Goal: Navigation & Orientation: Find specific page/section

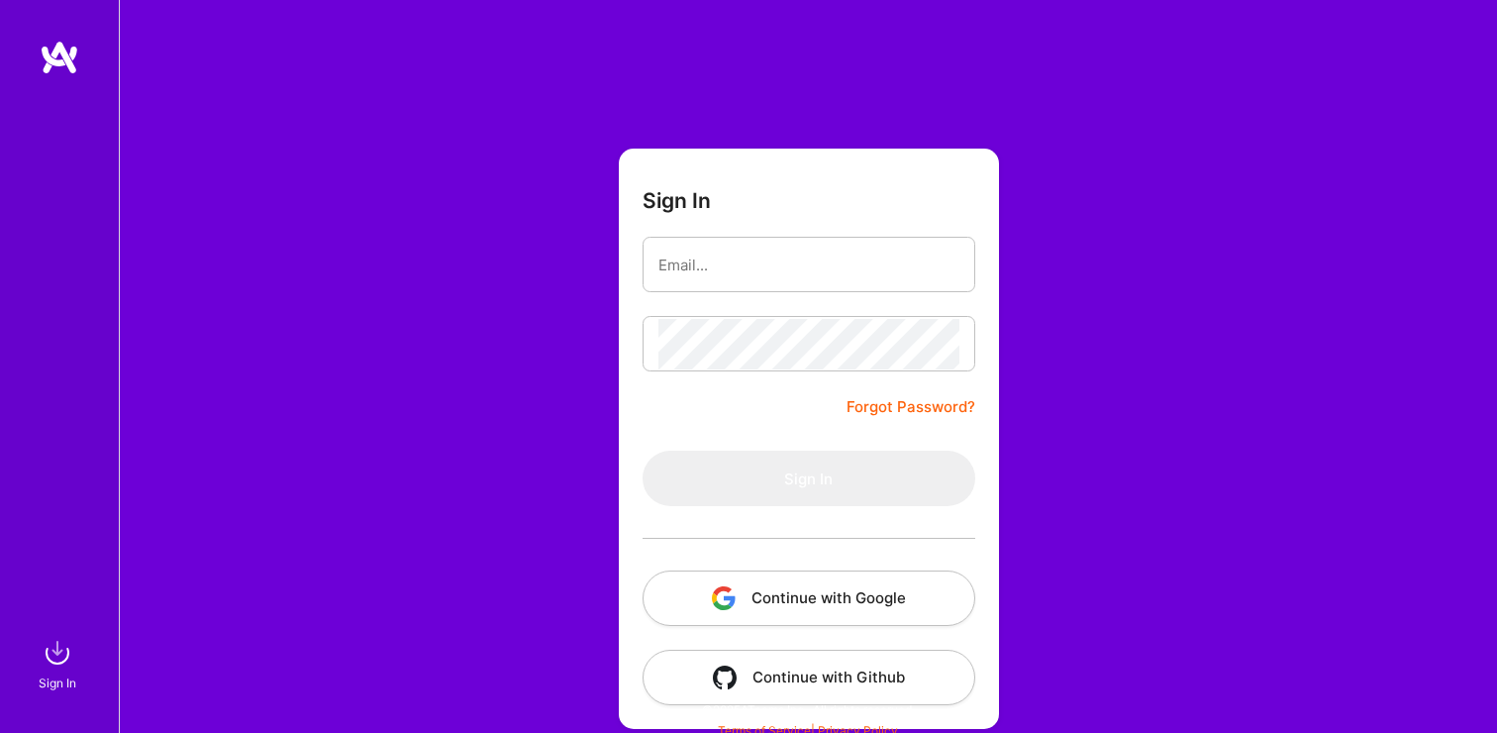
click at [785, 596] on button "Continue with Google" at bounding box center [809, 597] width 333 height 55
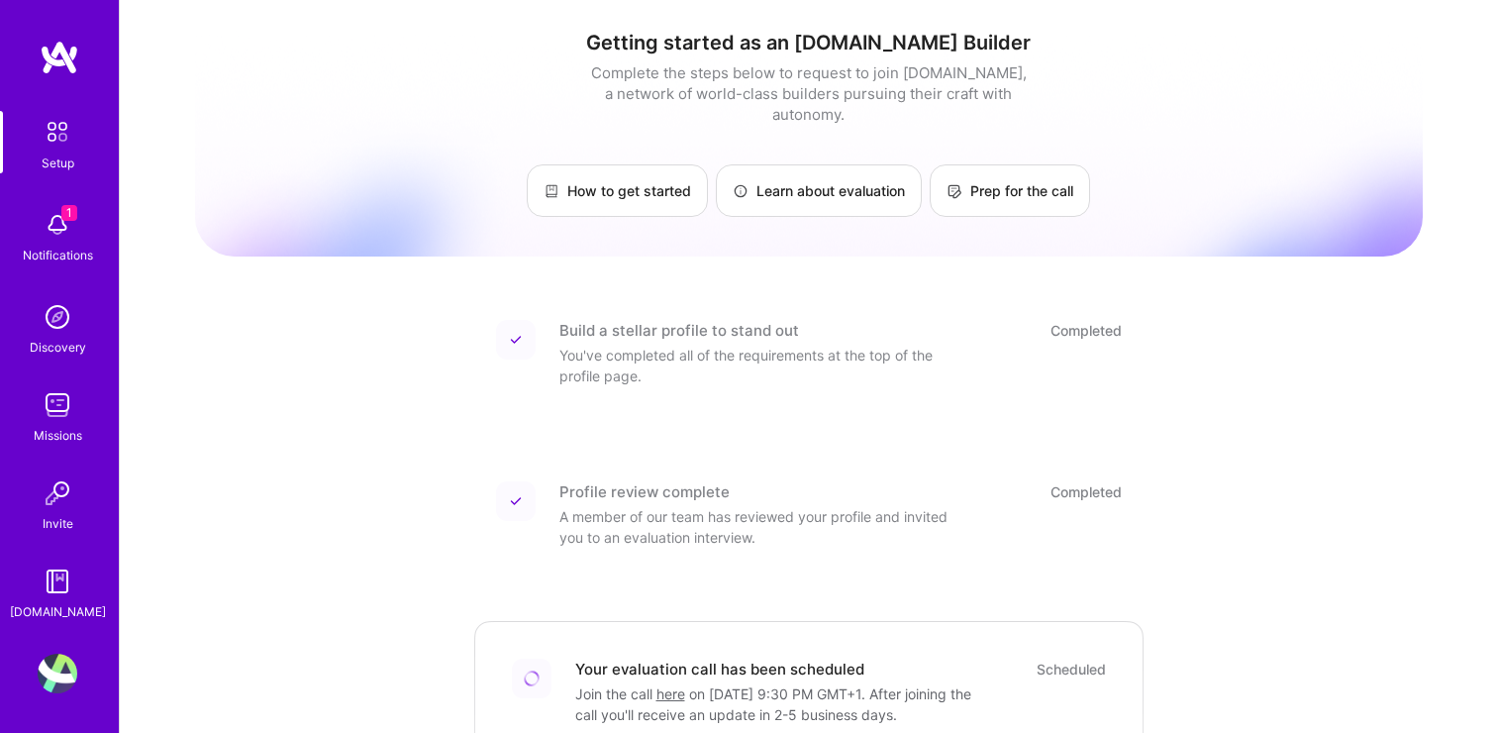
click at [56, 122] on img at bounding box center [58, 132] width 42 height 42
click at [62, 152] on div "Setup" at bounding box center [58, 162] width 33 height 21
click at [970, 182] on link "Prep for the call" at bounding box center [1010, 190] width 160 height 52
click at [844, 177] on link "Learn about evaluation" at bounding box center [819, 190] width 206 height 52
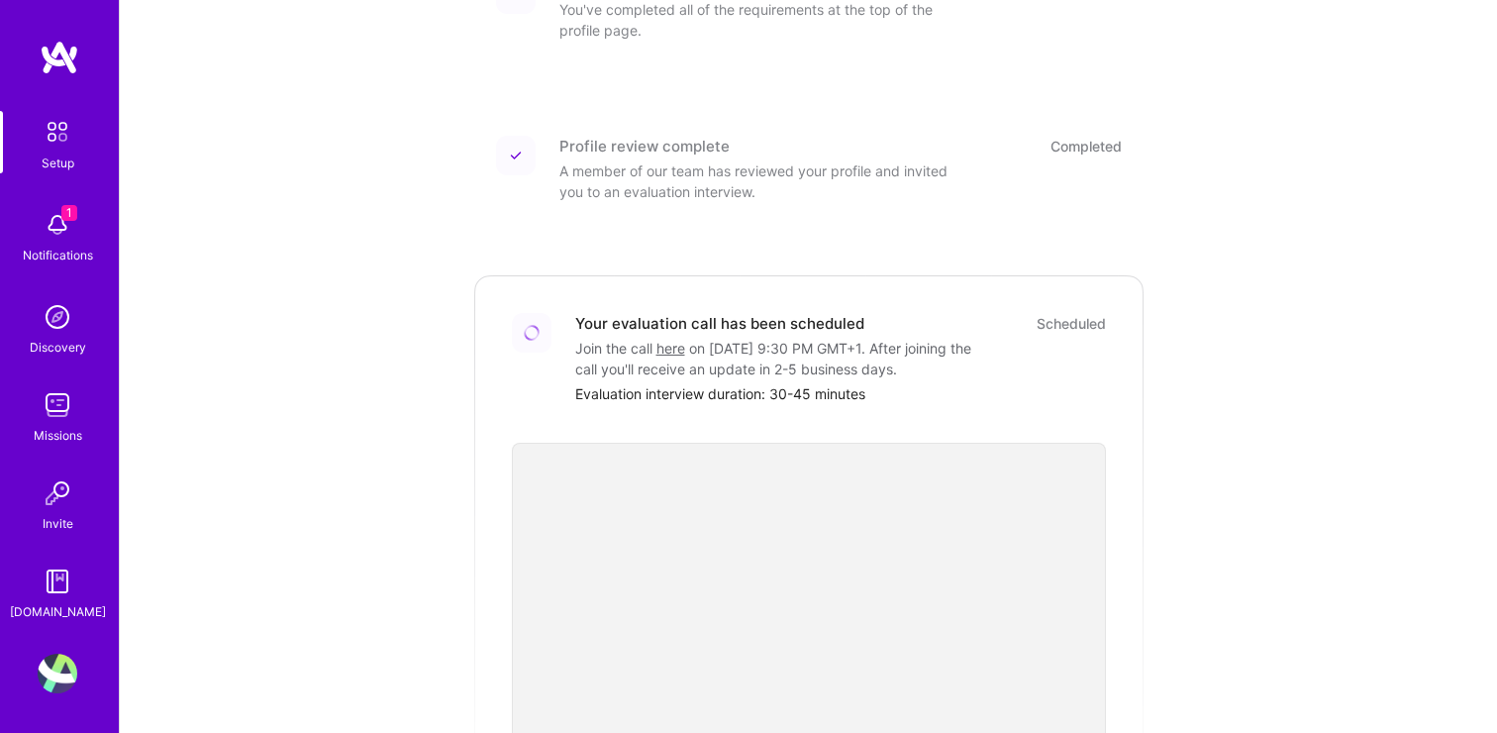
scroll to position [682, 0]
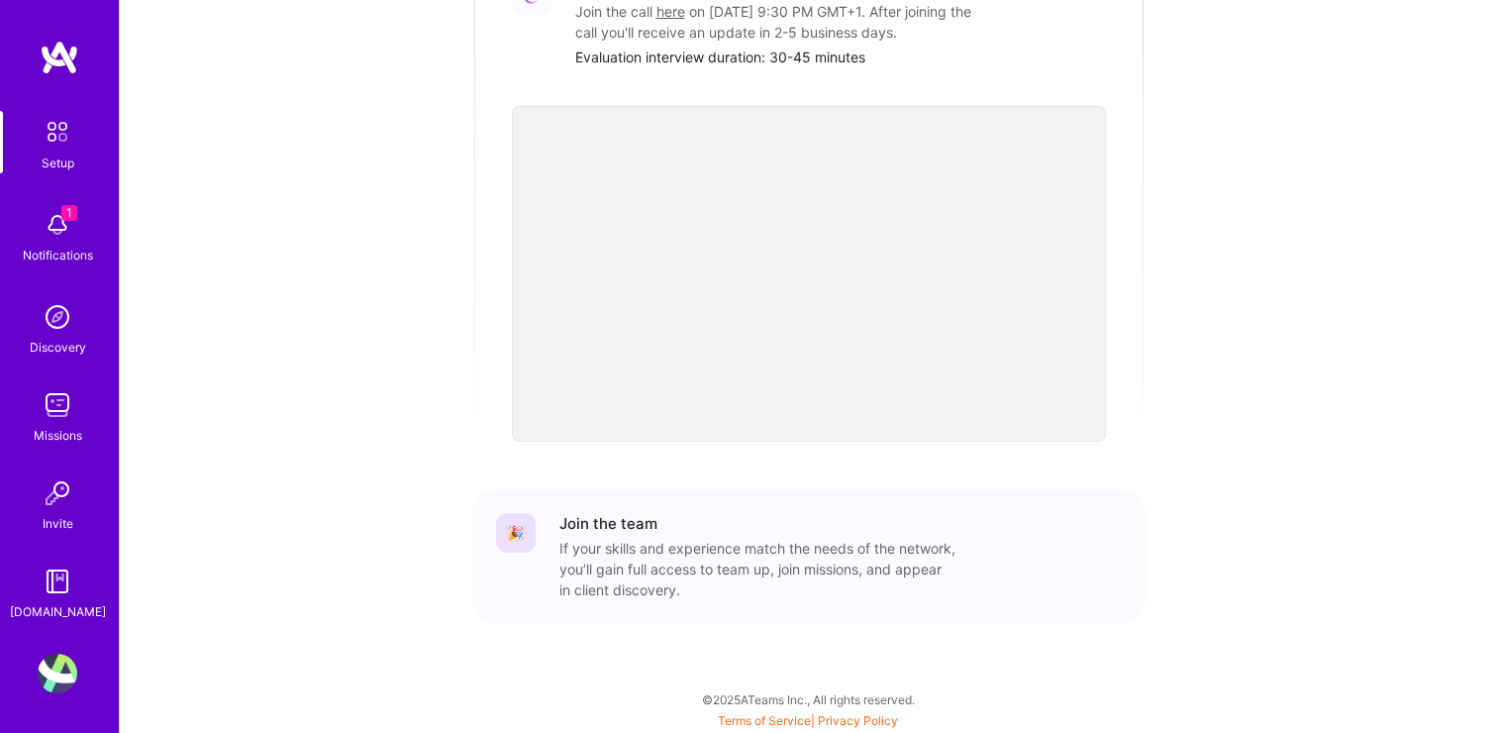
click at [62, 73] on img at bounding box center [60, 58] width 40 height 36
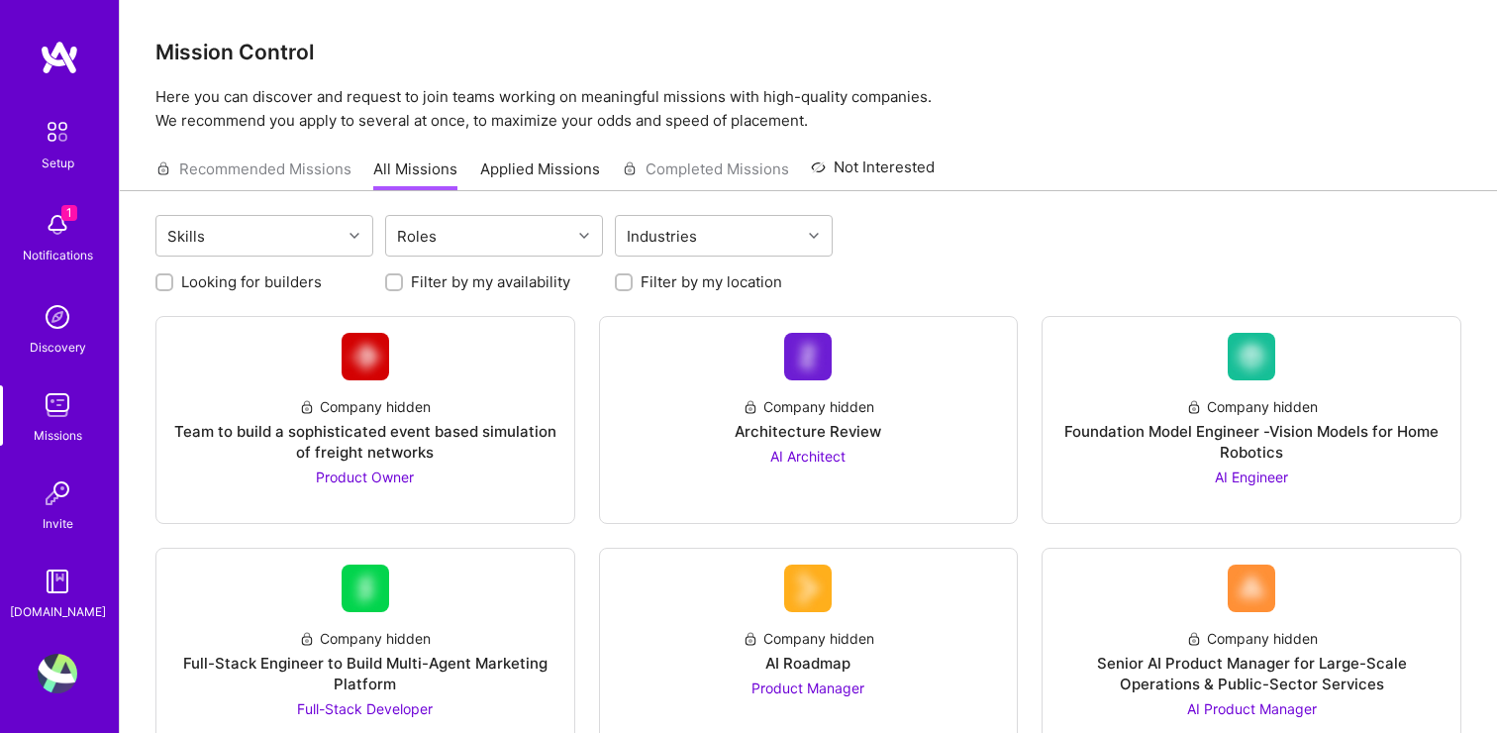
click at [64, 136] on img at bounding box center [58, 132] width 42 height 42
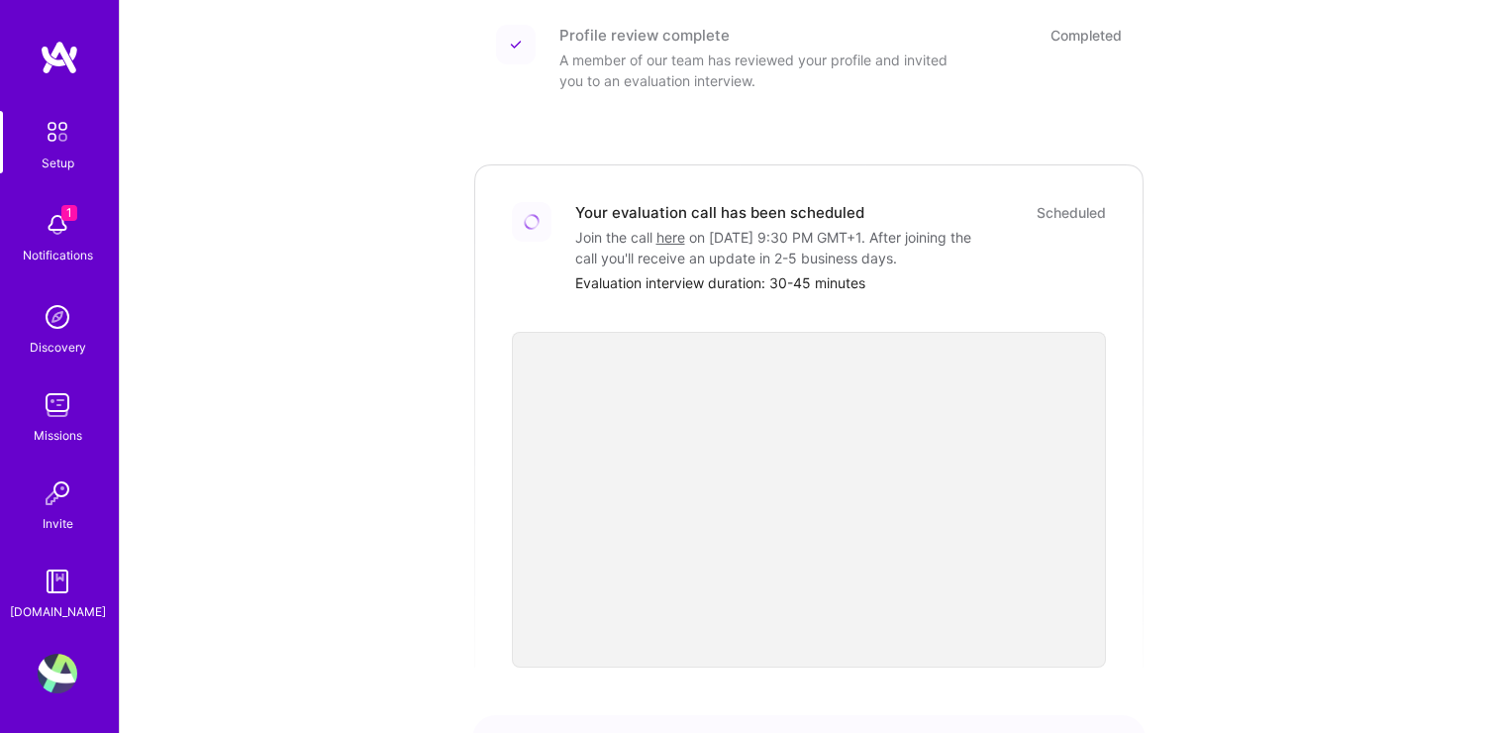
scroll to position [457, 0]
click at [55, 660] on img at bounding box center [58, 674] width 40 height 40
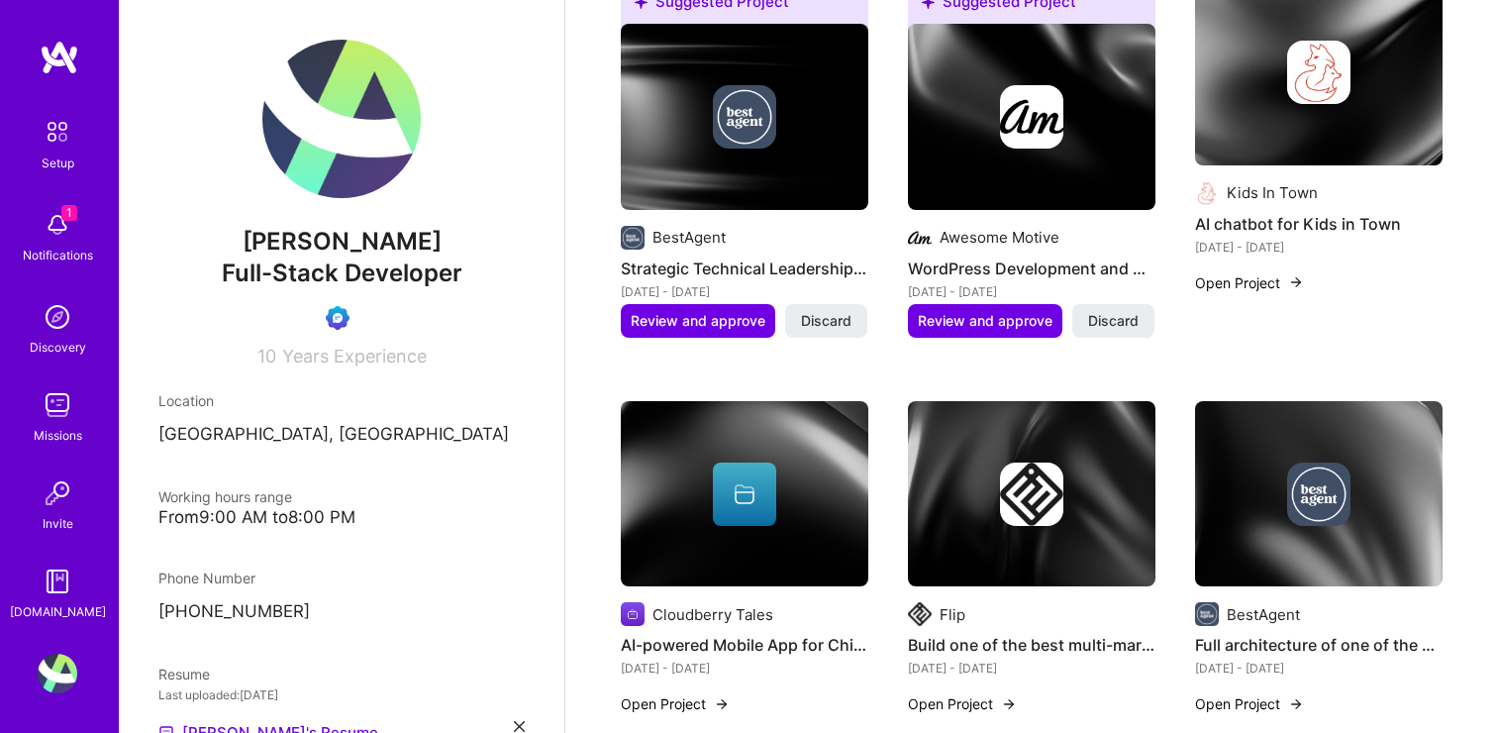
scroll to position [1291, 0]
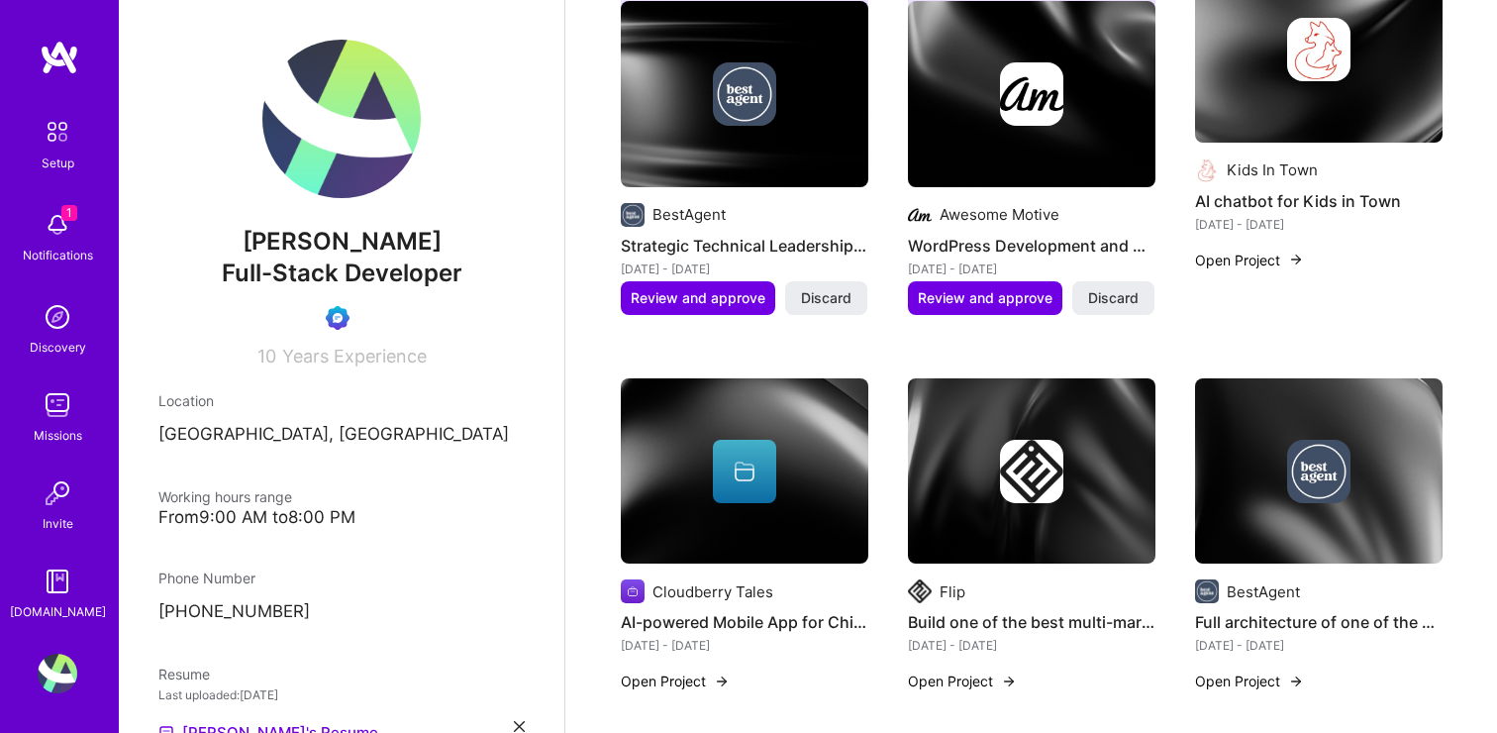
click at [1251, 250] on button "Open Project" at bounding box center [1249, 260] width 109 height 21
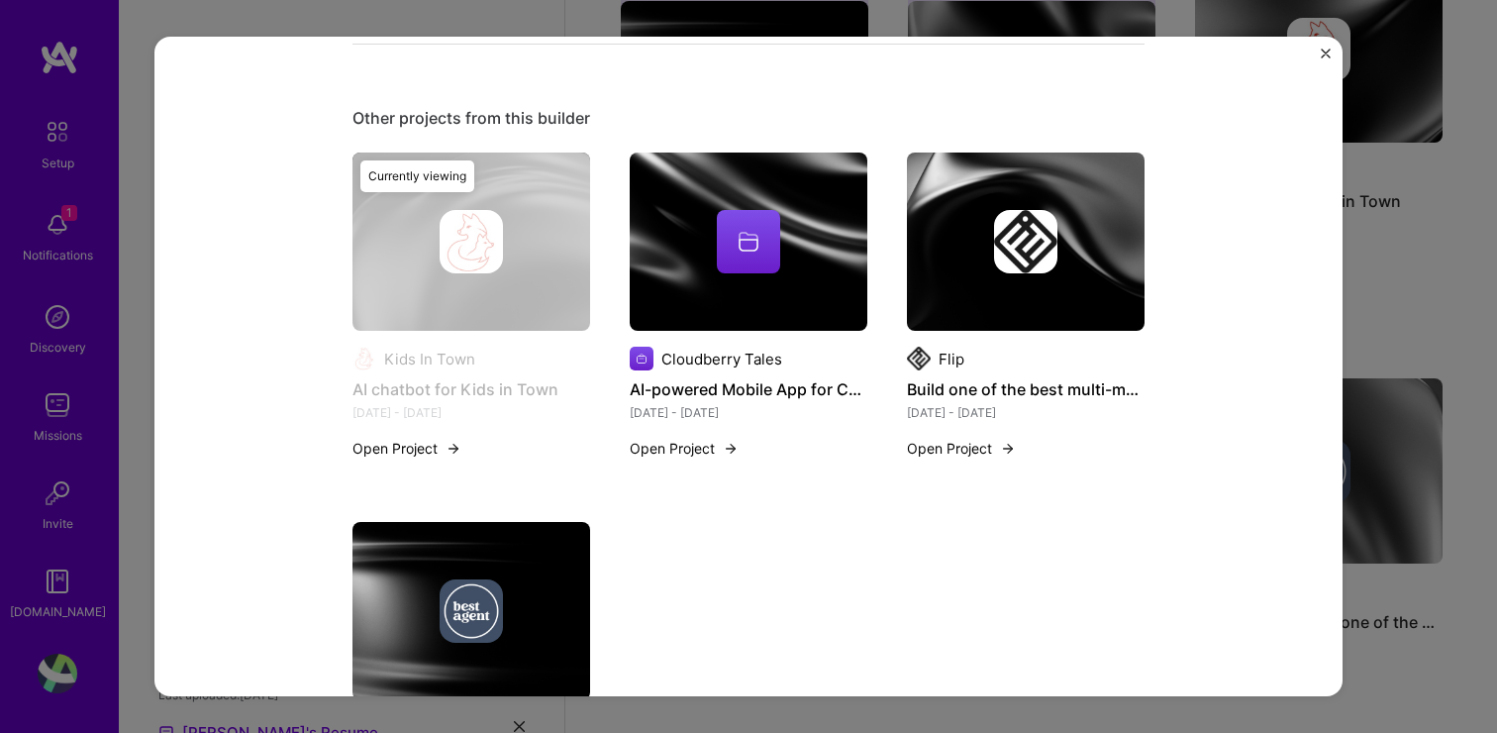
scroll to position [1524, 0]
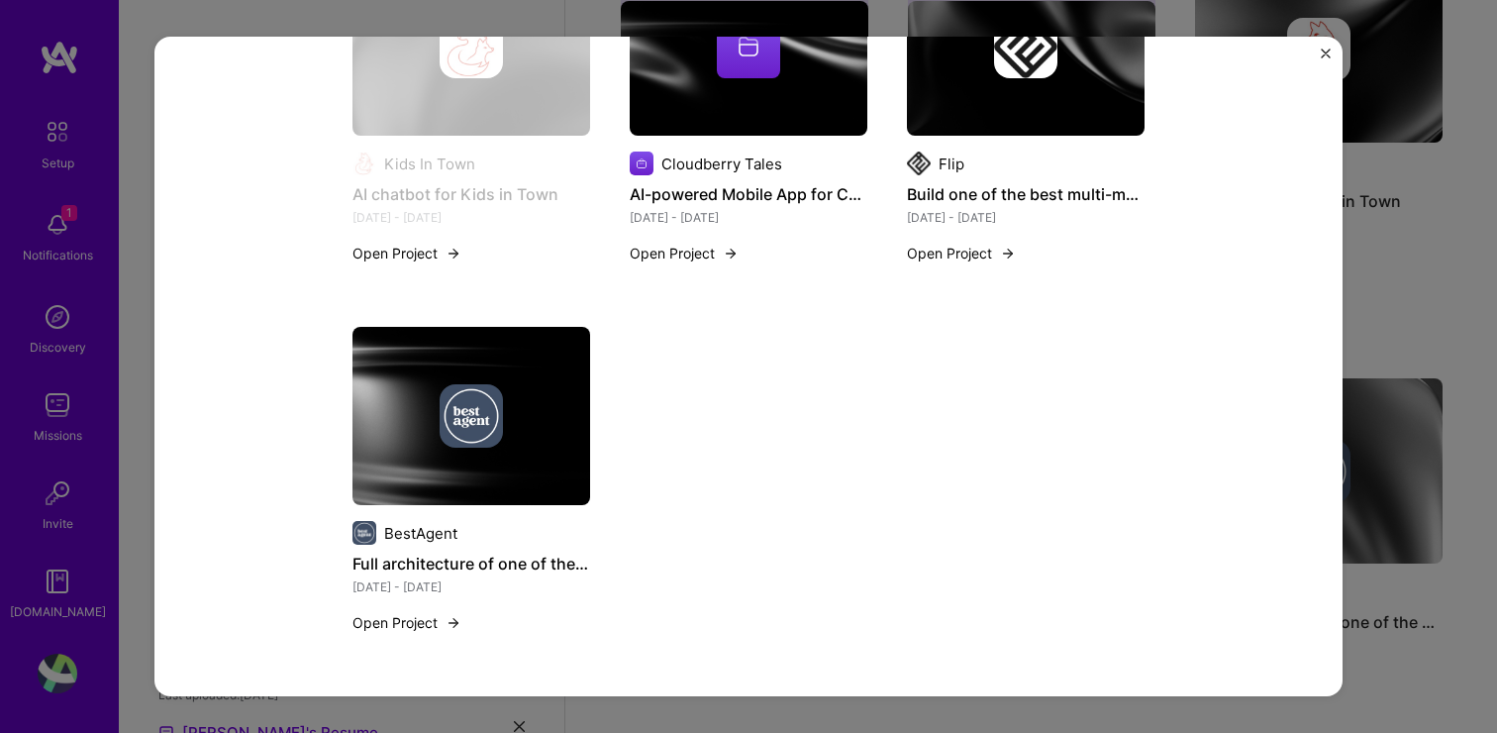
click at [1422, 412] on div "AI chatbot for Kids in Town Kids In Town Artifical Intelligence / Machine Learn…" at bounding box center [748, 366] width 1497 height 733
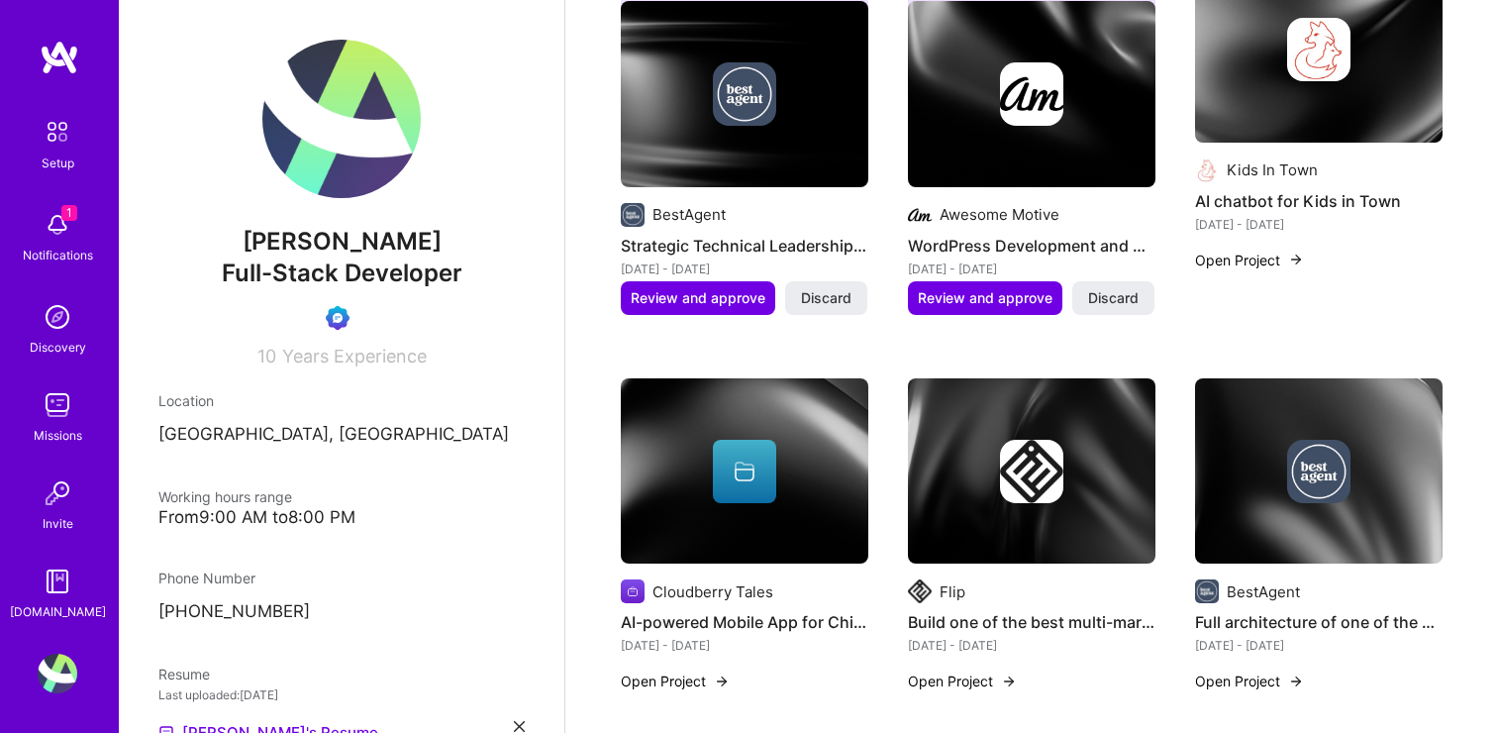
click at [1326, 114] on img at bounding box center [1319, 49] width 248 height 186
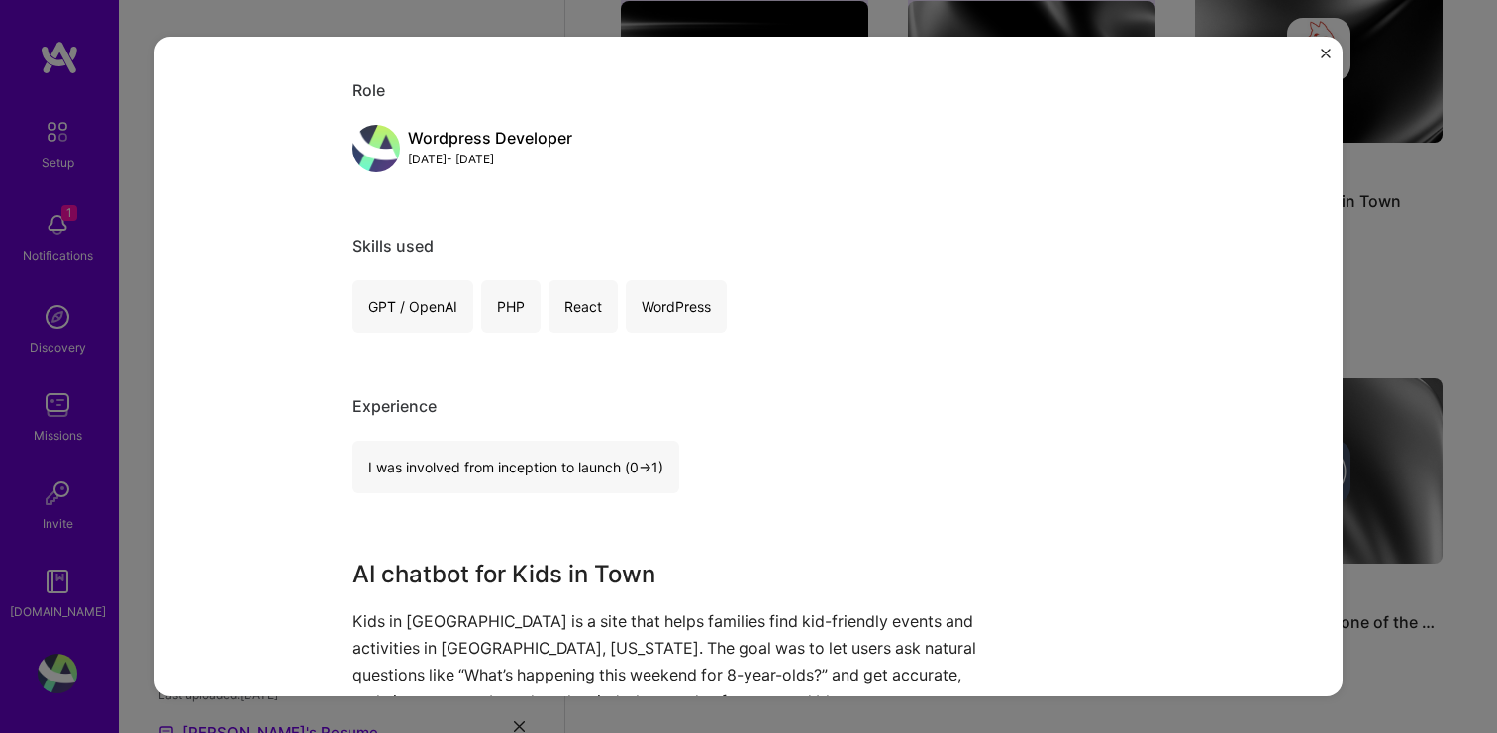
scroll to position [215, 0]
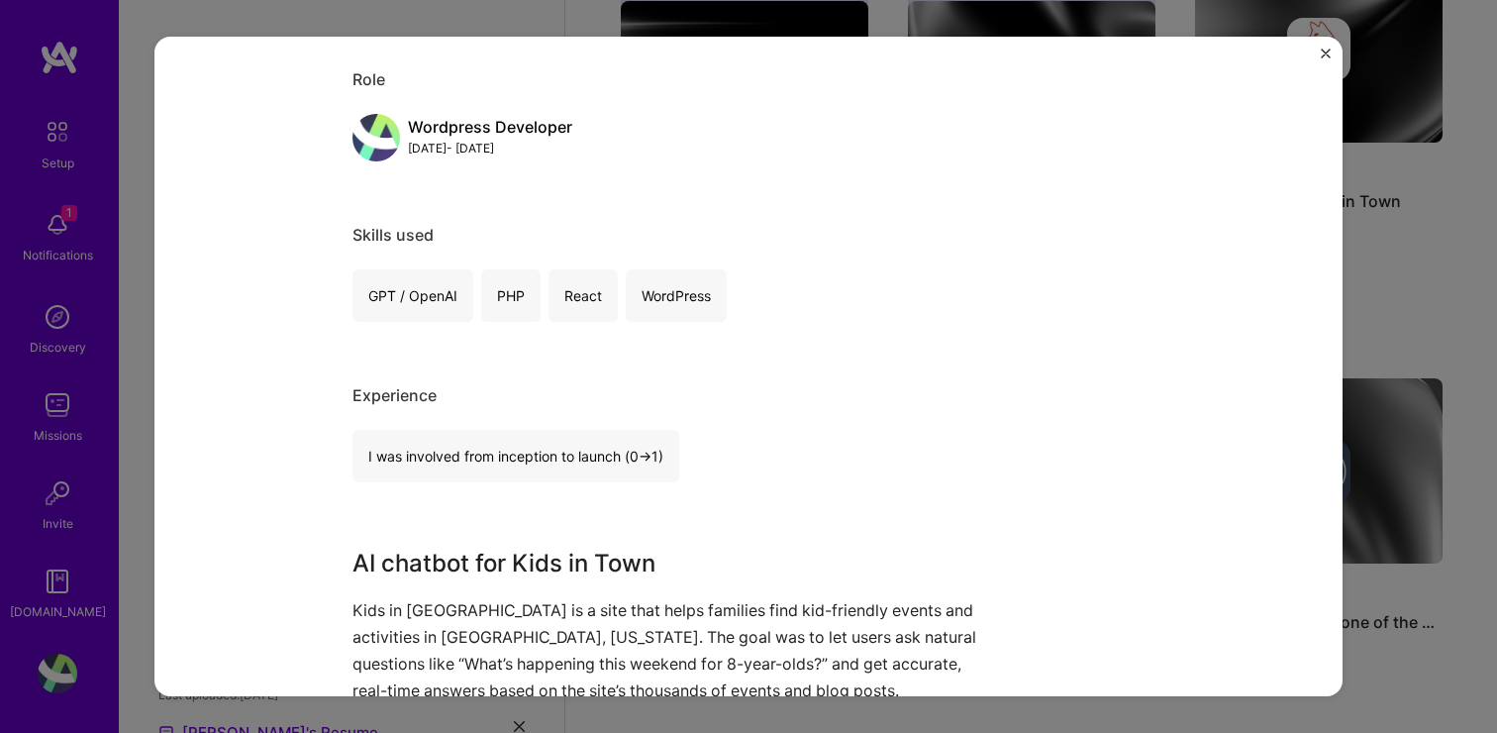
click at [1492, 412] on div "AI chatbot for Kids in Town Kids In Town Artifical Intelligence / Machine Learn…" at bounding box center [748, 366] width 1497 height 733
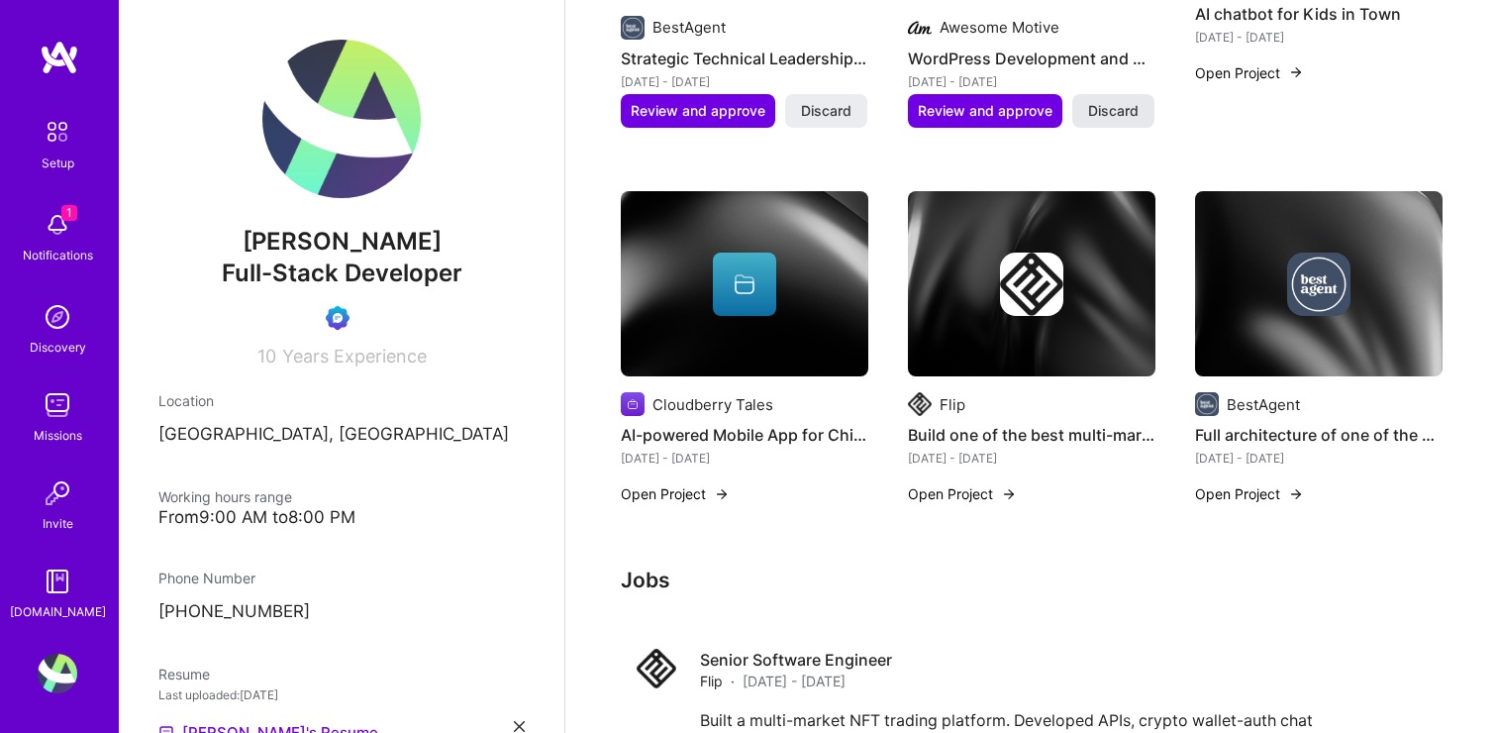
scroll to position [1490, 0]
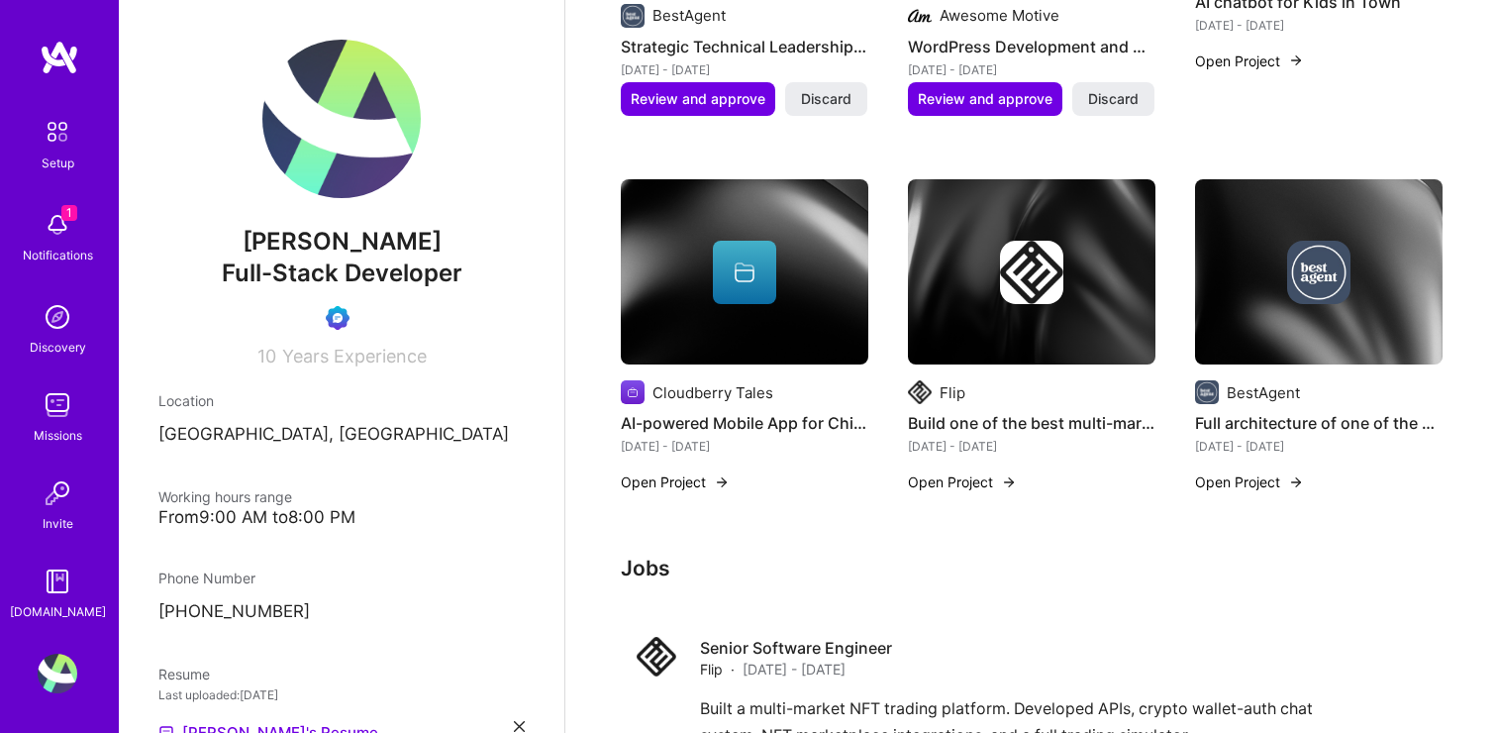
click at [1037, 322] on img at bounding box center [1032, 272] width 248 height 186
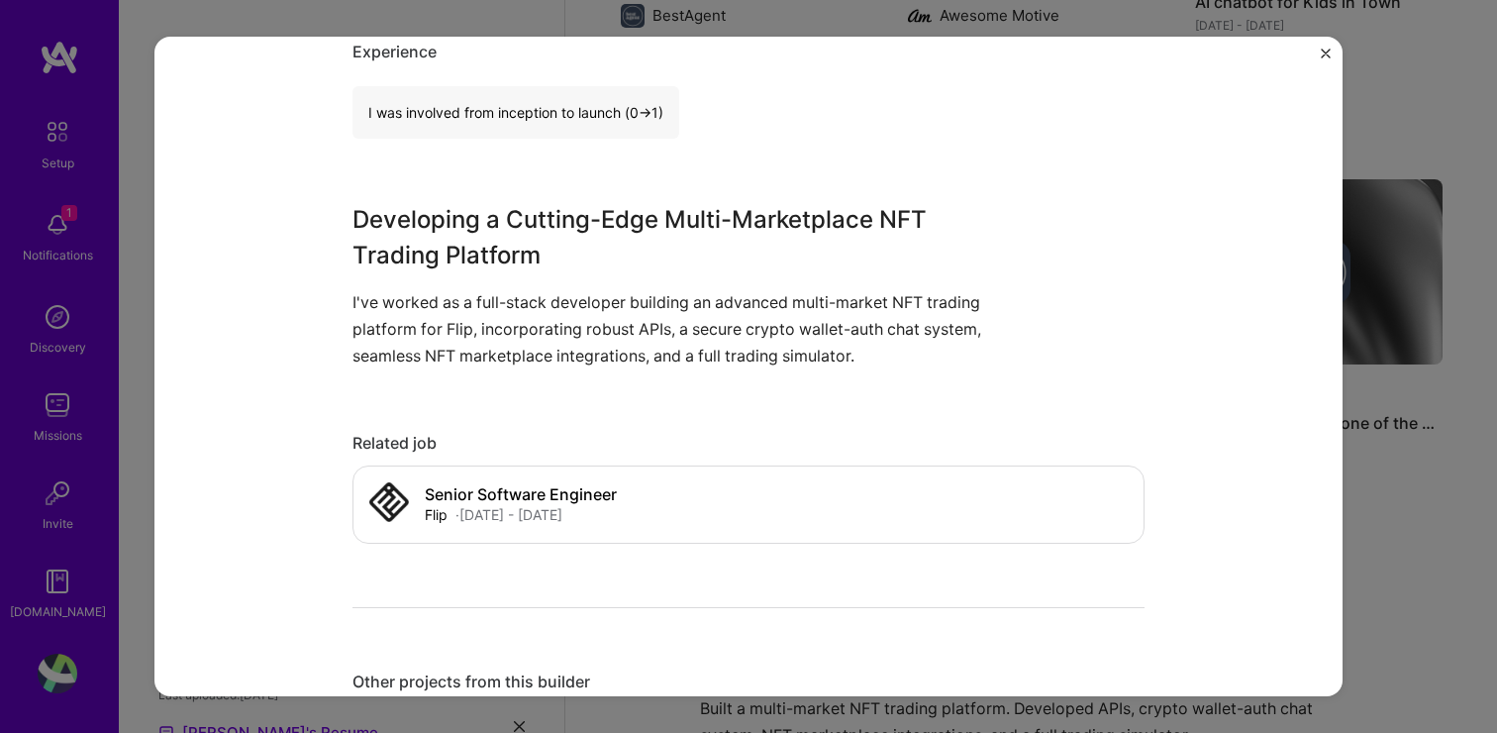
scroll to position [293, 0]
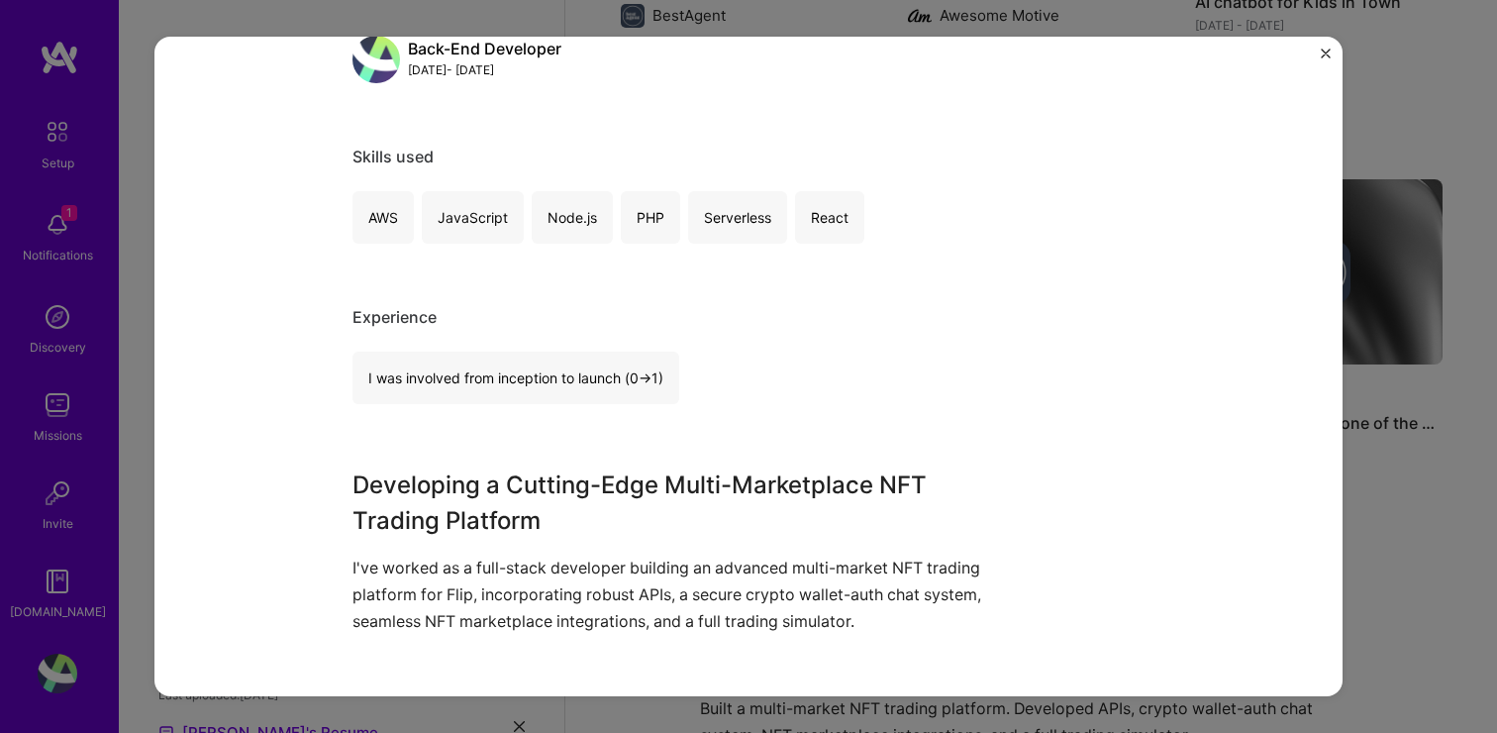
click at [1317, 48] on div "Build one of the best multi-marketplace NFT platform Flip Crypto, Blockchain Pr…" at bounding box center [748, 366] width 1188 height 659
click at [1323, 51] on img "Close" at bounding box center [1326, 54] width 10 height 10
